Goal: Find specific page/section: Find specific page/section

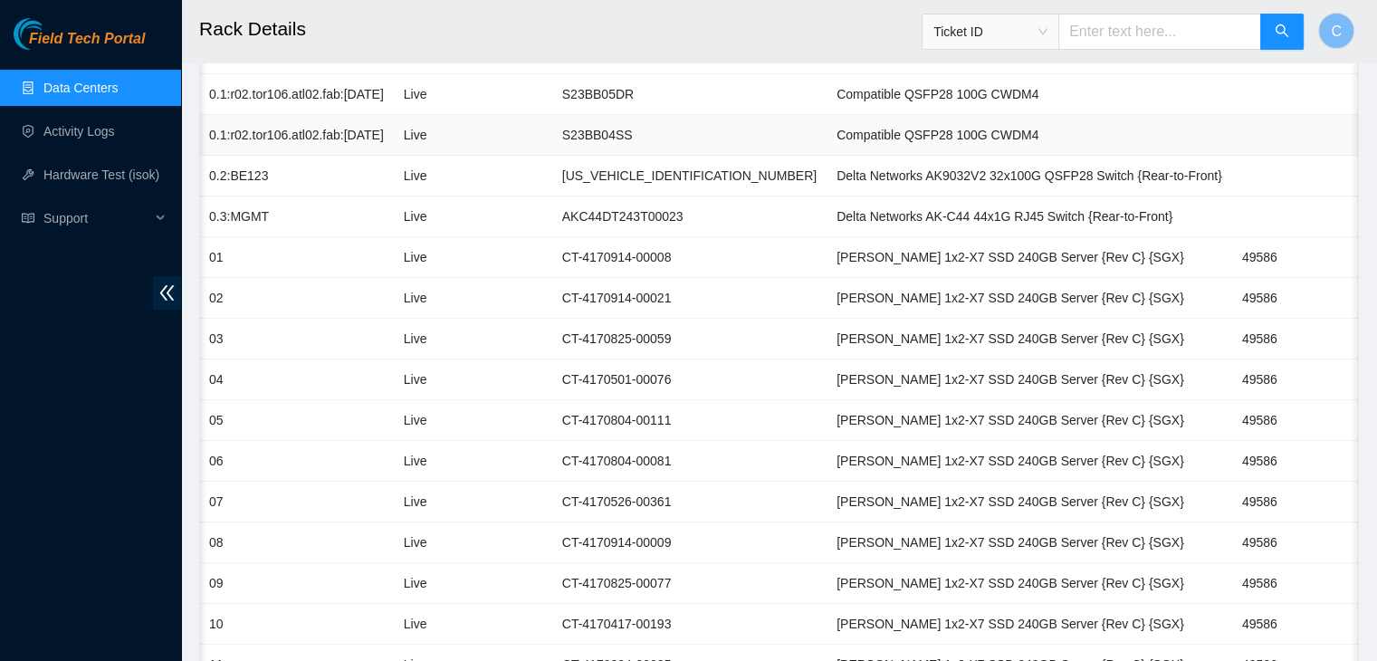
scroll to position [0, 264]
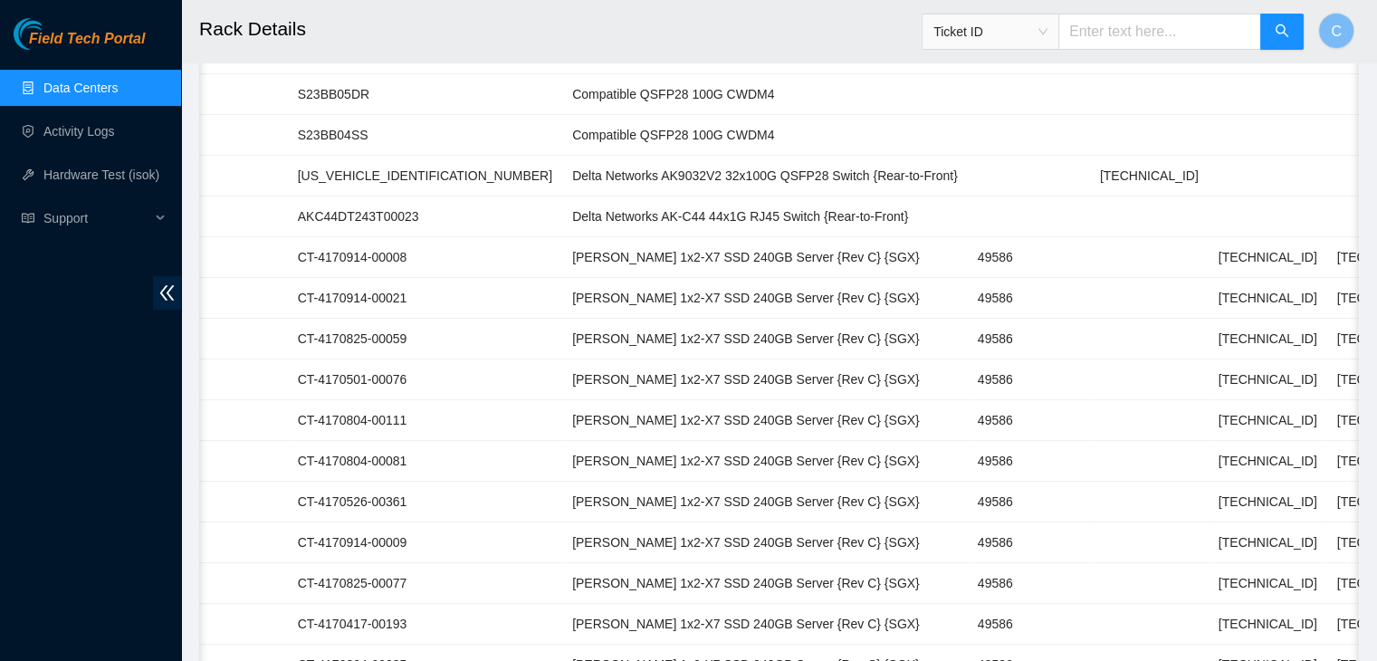
click at [1096, 33] on input "text" at bounding box center [1159, 32] width 203 height 36
type input "200.04"
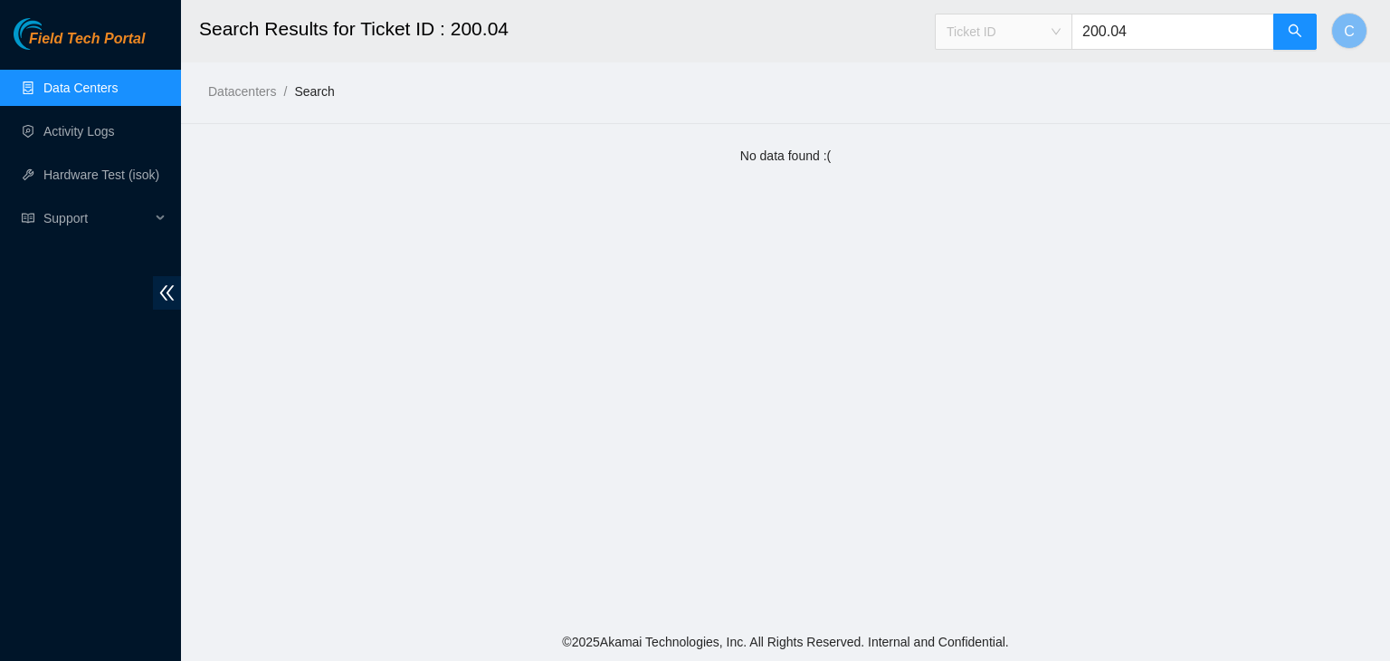
click at [1072, 32] on div "Ticket ID" at bounding box center [1004, 31] width 136 height 29
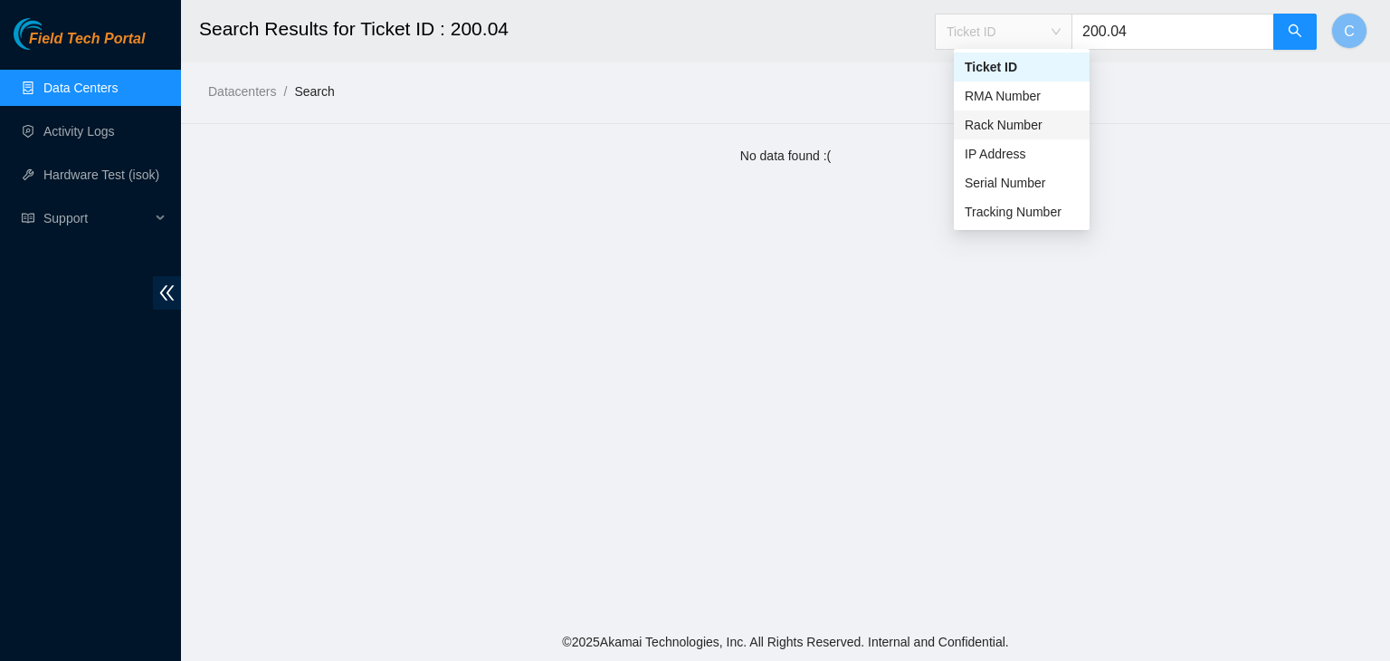
click at [1003, 127] on div "Rack Number" at bounding box center [1022, 125] width 114 height 20
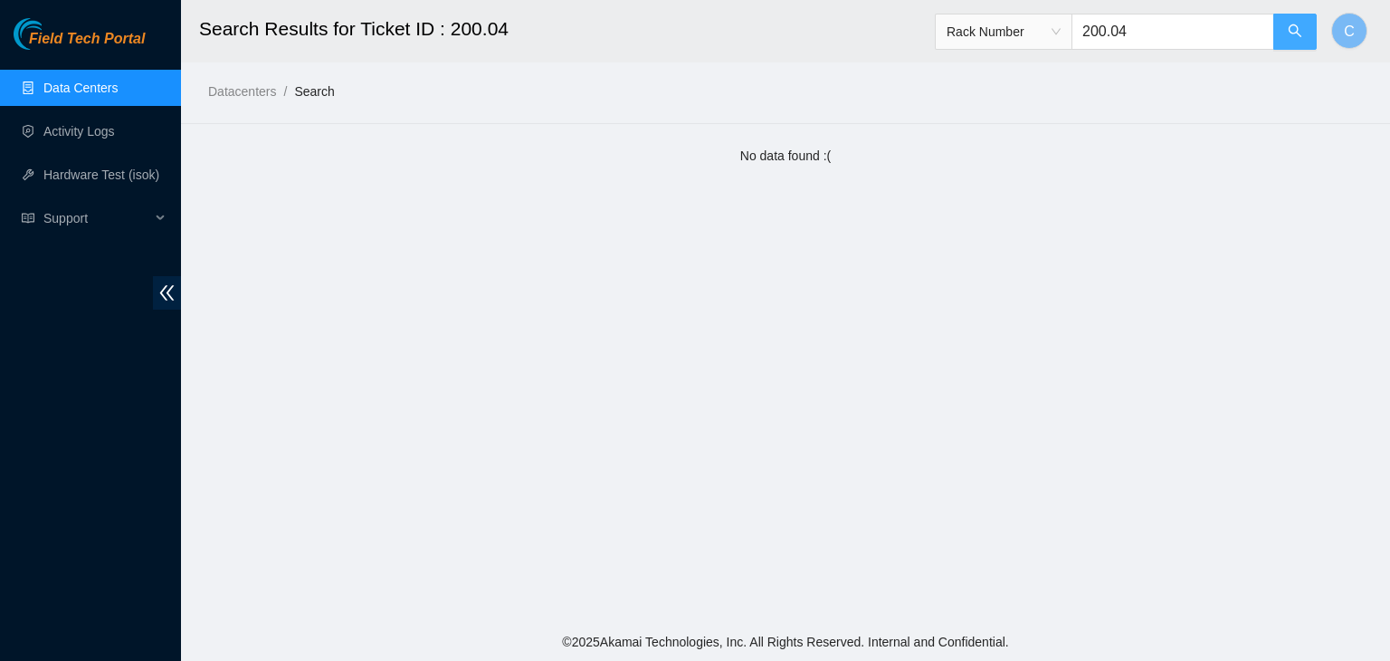
click at [1287, 32] on button "button" at bounding box center [1294, 32] width 43 height 36
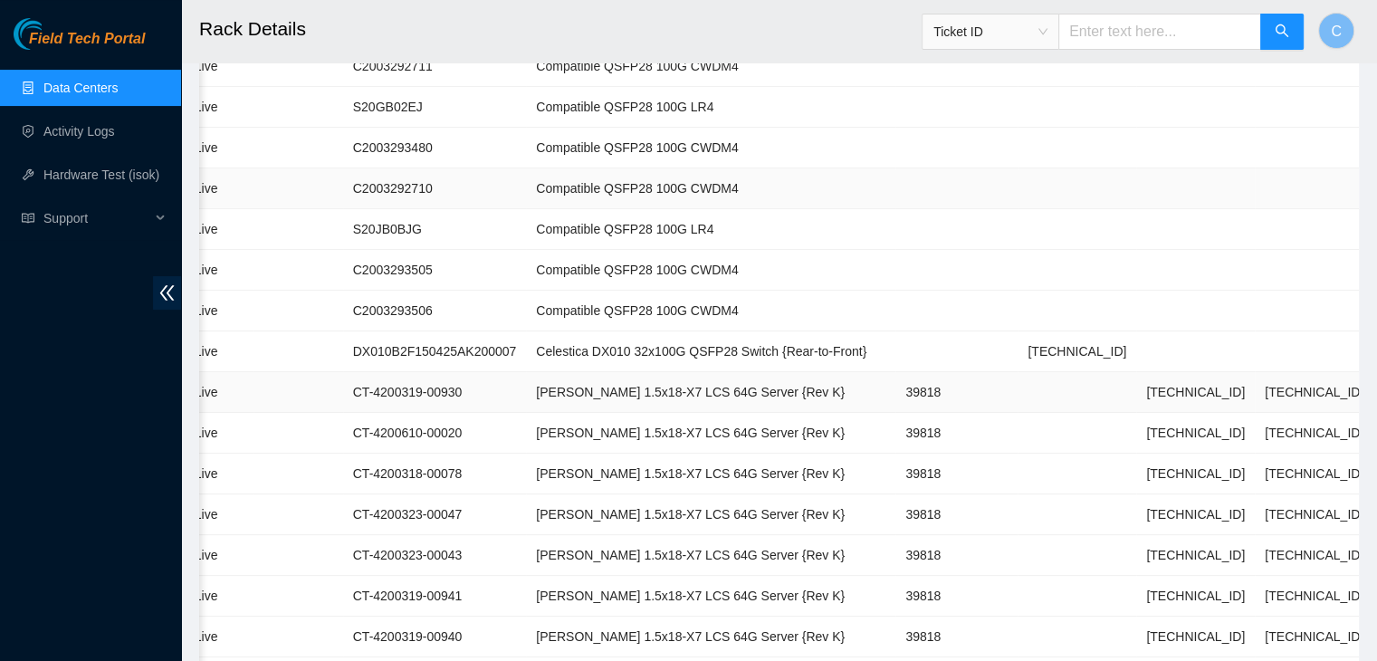
scroll to position [383, 0]
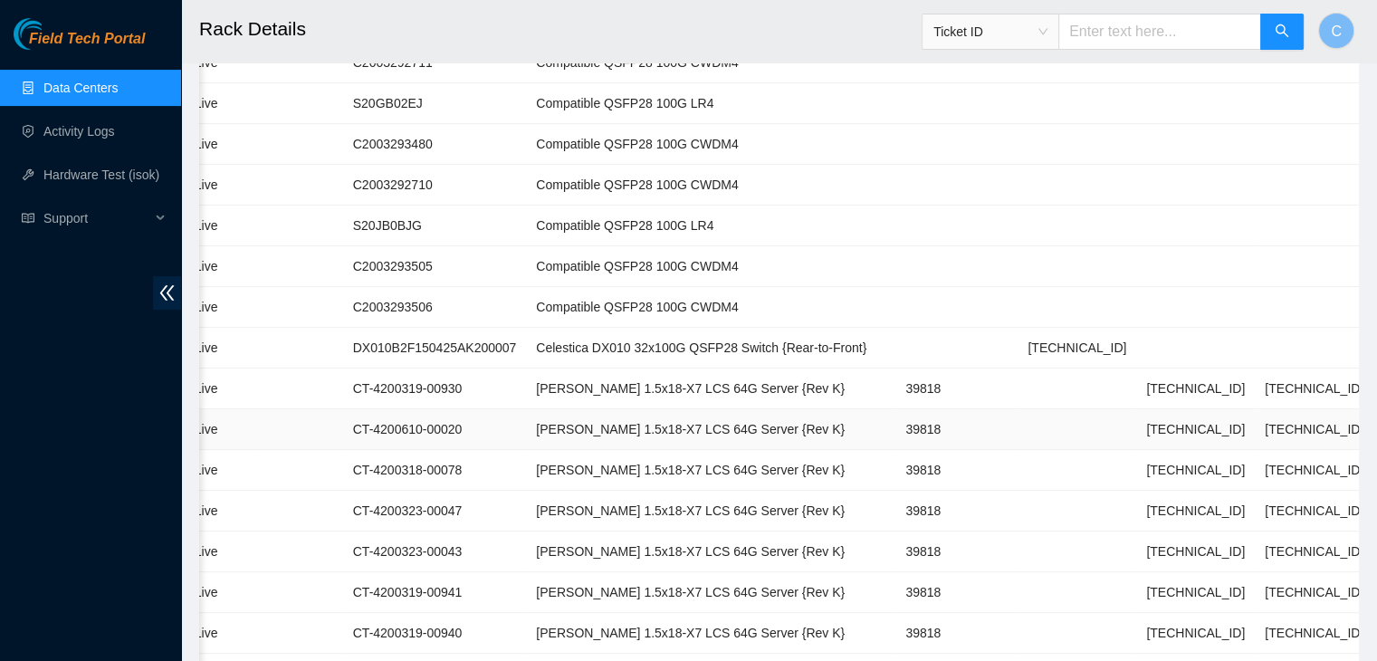
click at [1136, 428] on td "[TECHNICAL_ID]" at bounding box center [1195, 429] width 119 height 41
copy td "[TECHNICAL_ID]"
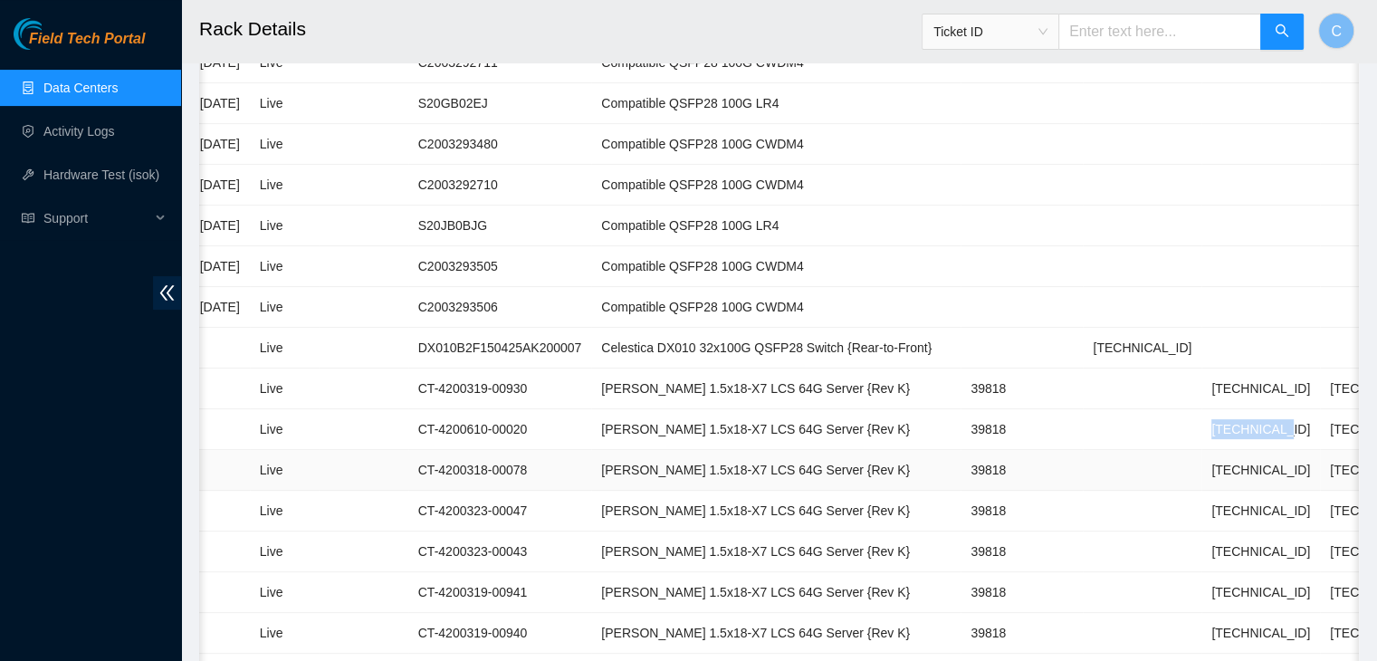
scroll to position [0, 0]
